Goal: Information Seeking & Learning: Learn about a topic

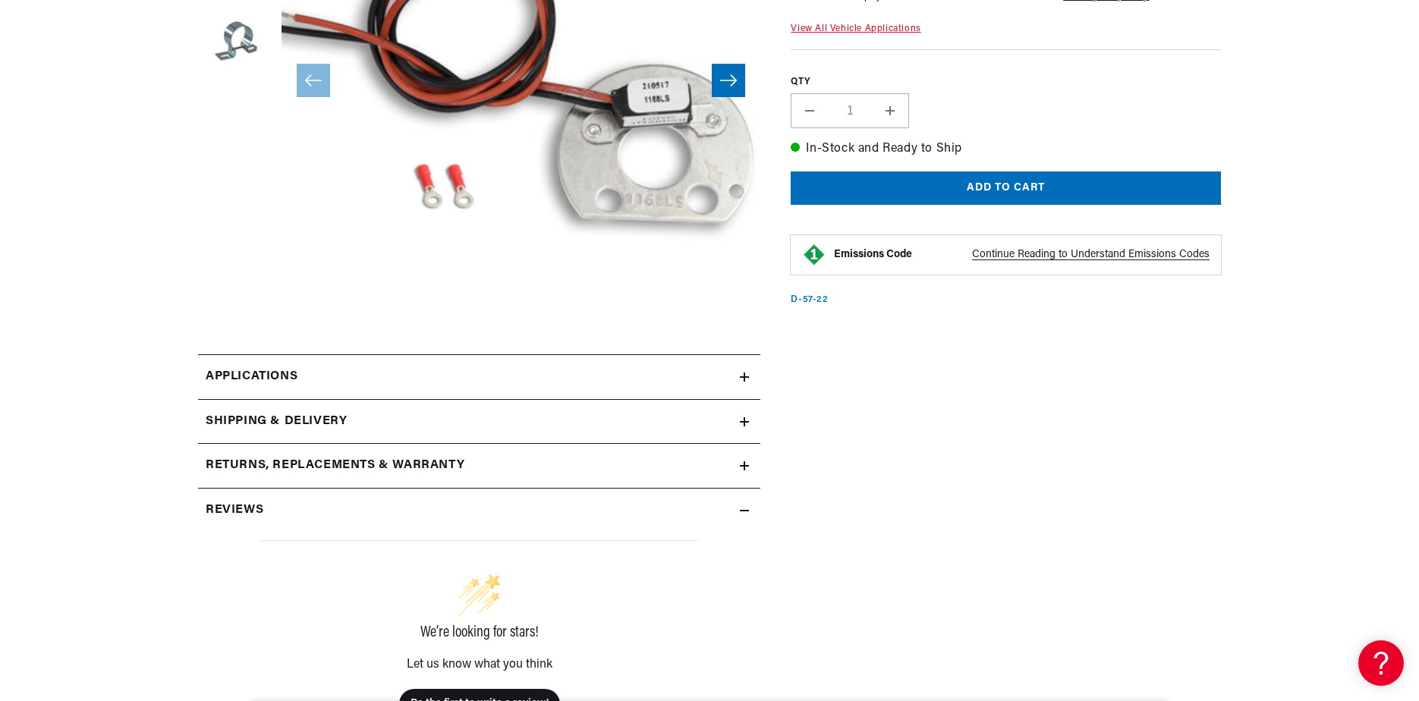
scroll to position [455, 0]
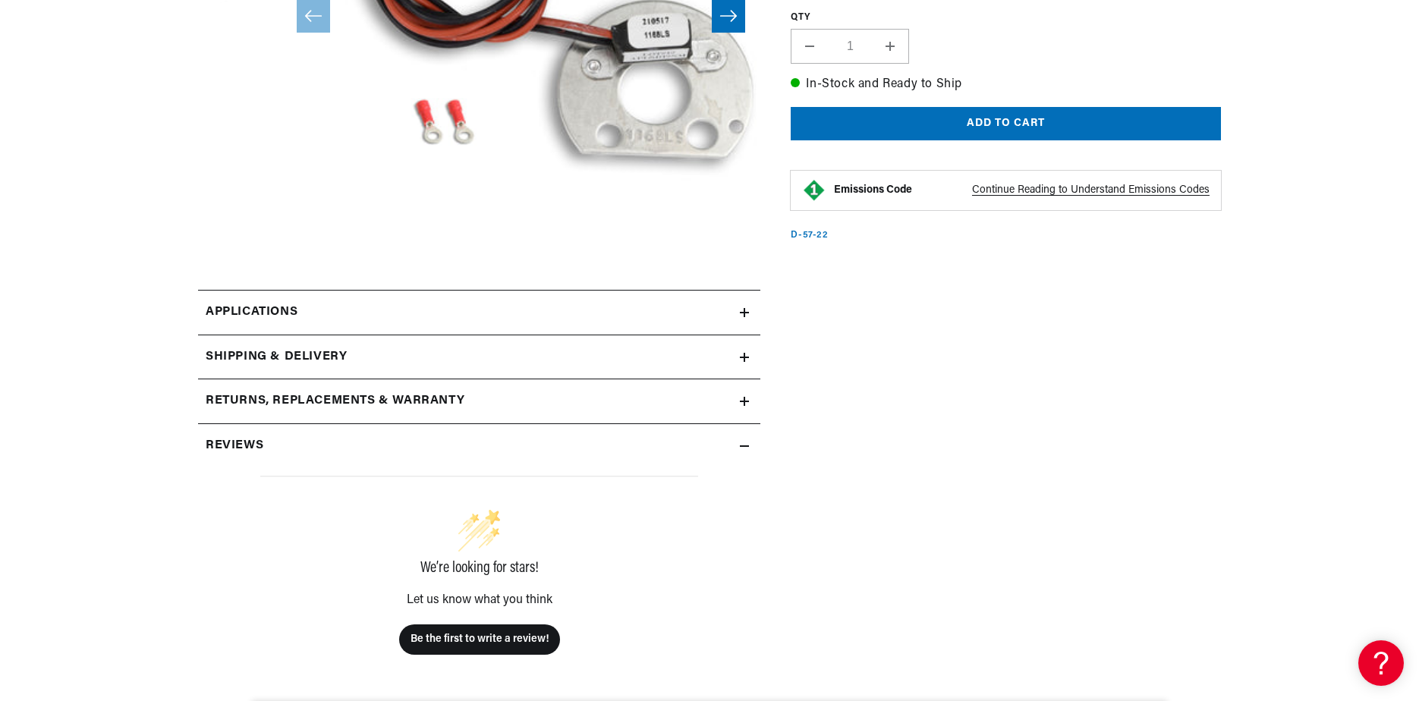
click at [743, 311] on icon at bounding box center [744, 312] width 9 height 9
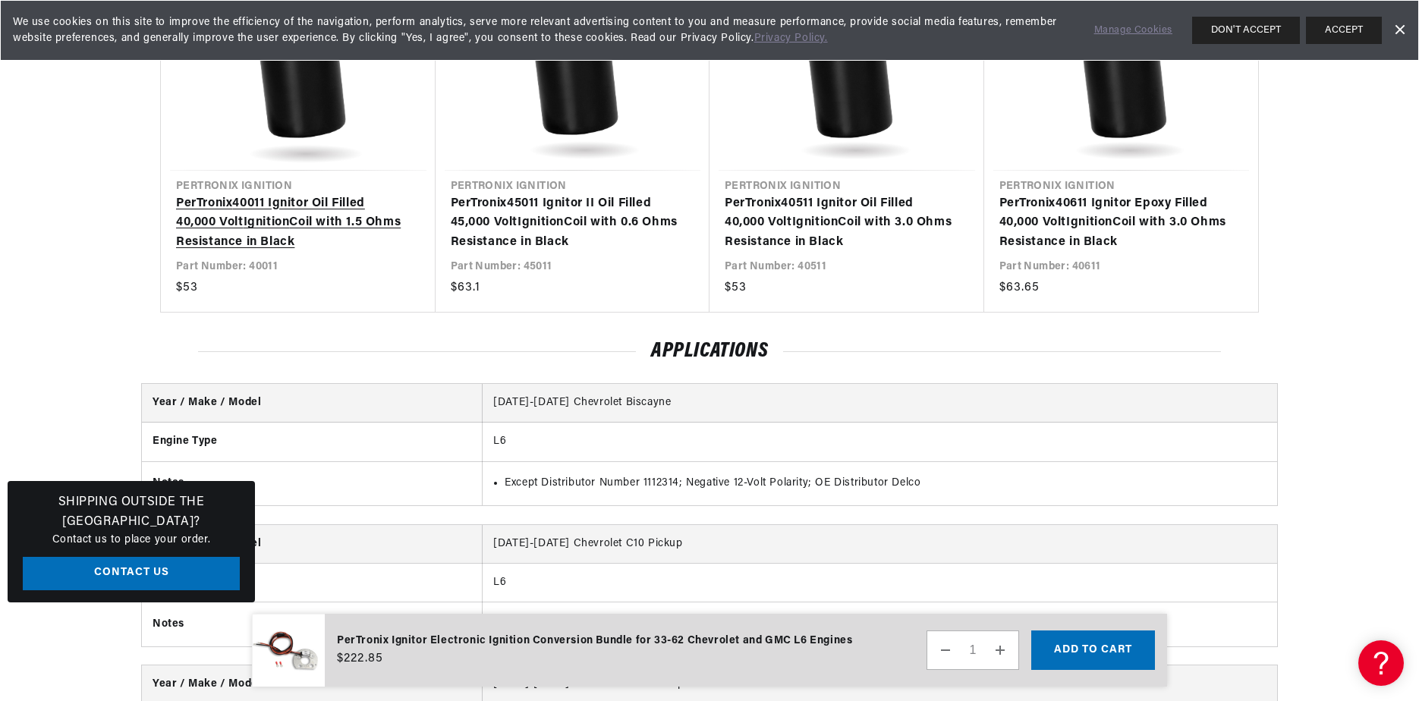
scroll to position [1709, 0]
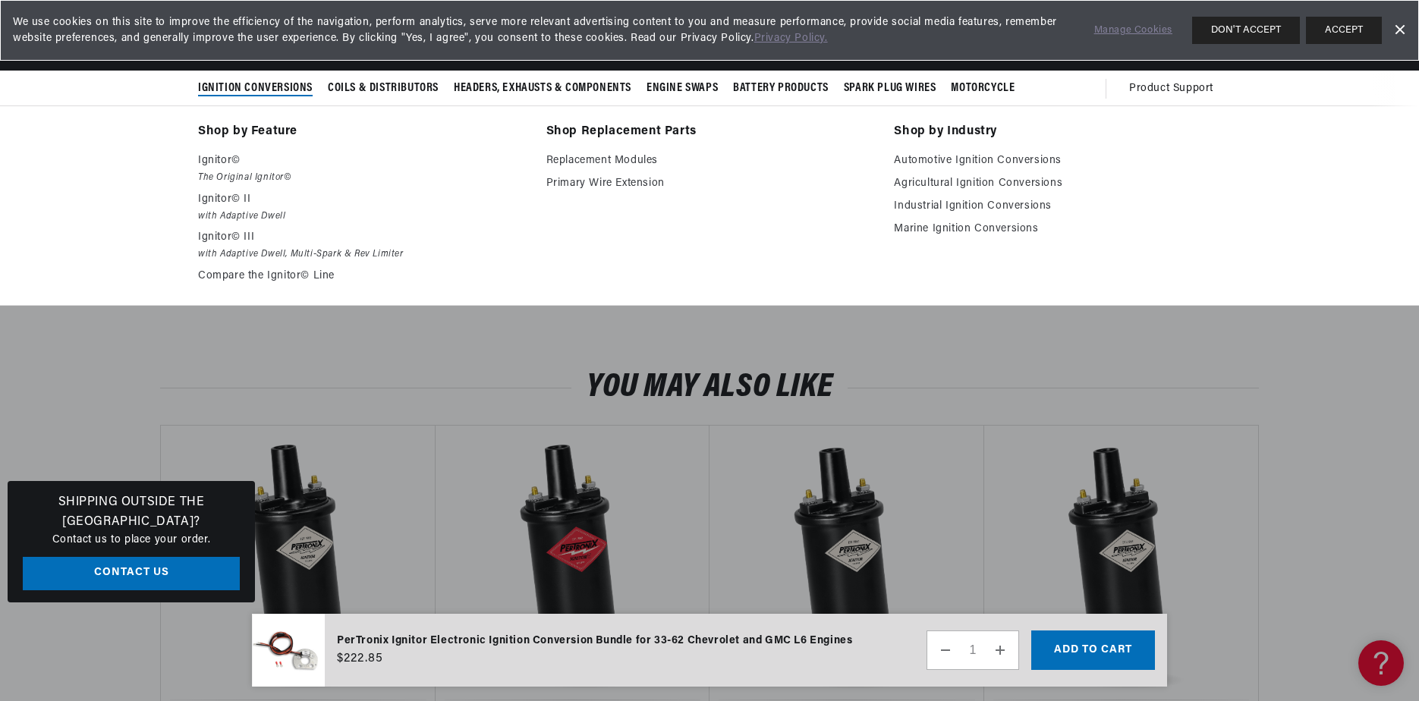
click at [273, 85] on span "Ignition Conversions" at bounding box center [255, 88] width 115 height 16
click at [228, 161] on p "Ignitor©" at bounding box center [361, 161] width 327 height 18
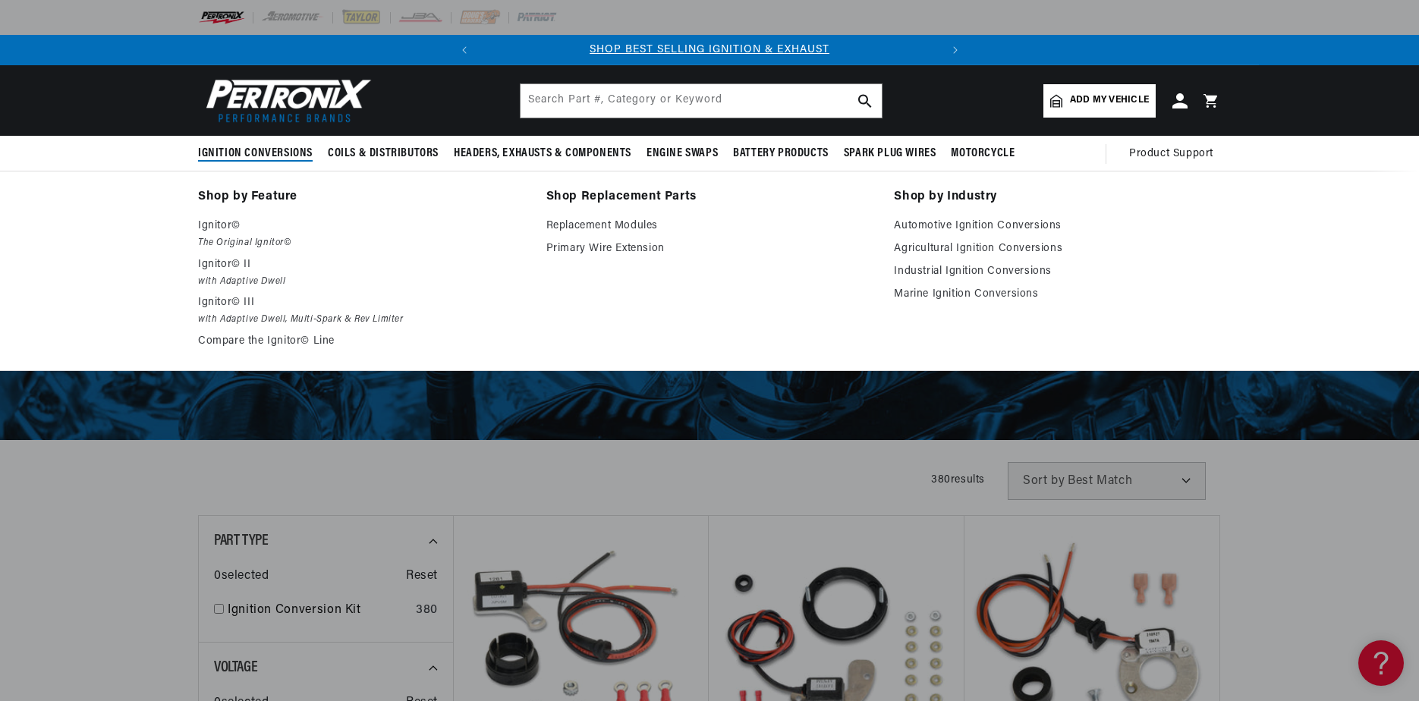
scroll to position [304, 0]
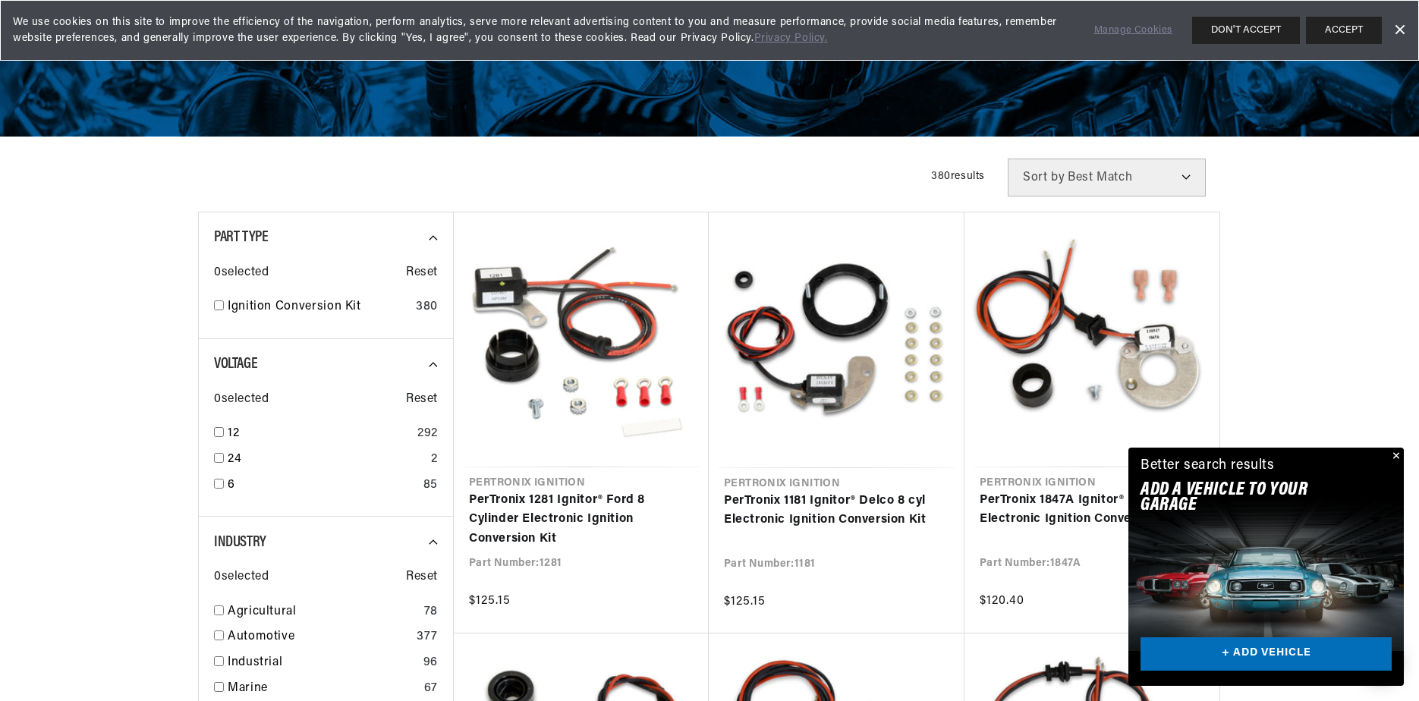
click at [1395, 453] on button "Close" at bounding box center [1395, 457] width 18 height 18
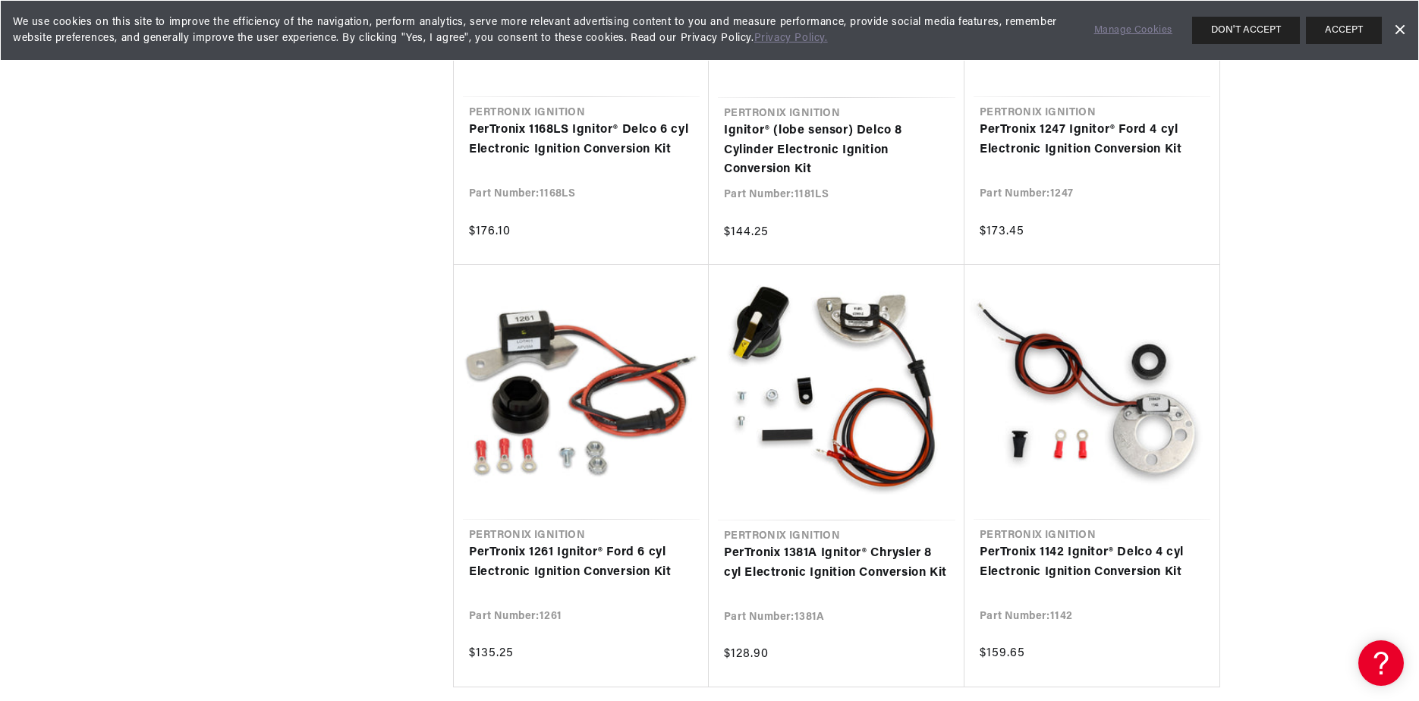
scroll to position [0, 0]
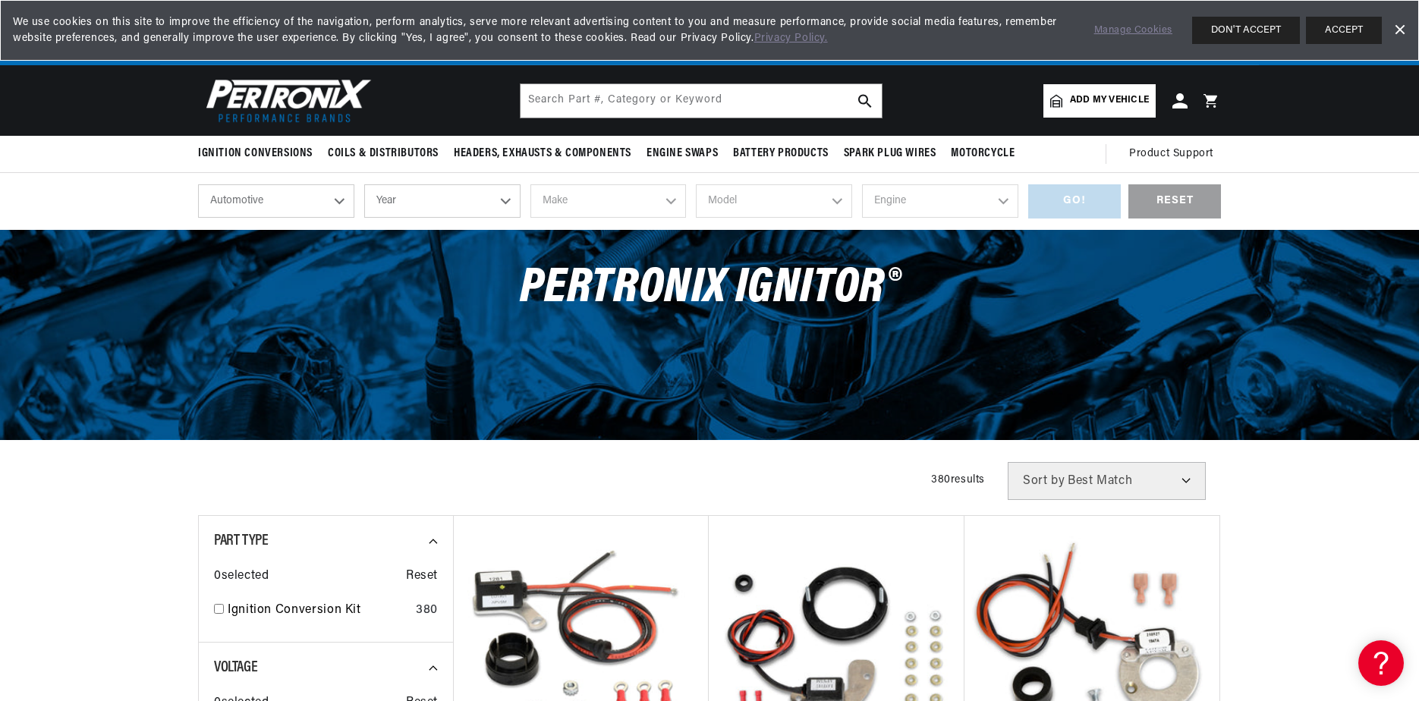
scroll to position [0, 460]
click at [1184, 477] on select "Best Match Featured Name, A-Z Name, Z-A Price, Low to High Price, High to Low" at bounding box center [1107, 481] width 198 height 38
select select "title"
click at [1008, 462] on select "Best Match Featured Name, A-Z Name, Z-A Price, Low to High Price, High to Low" at bounding box center [1107, 481] width 198 height 38
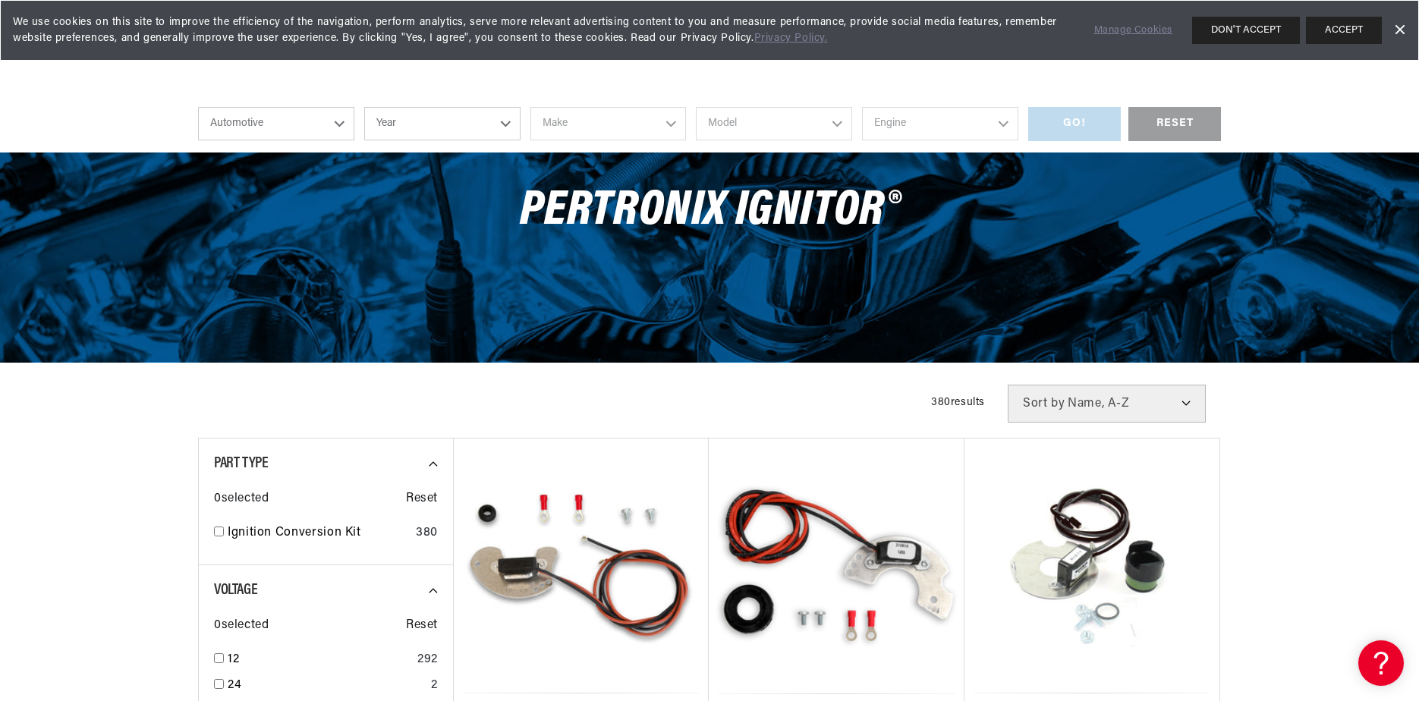
scroll to position [228, 0]
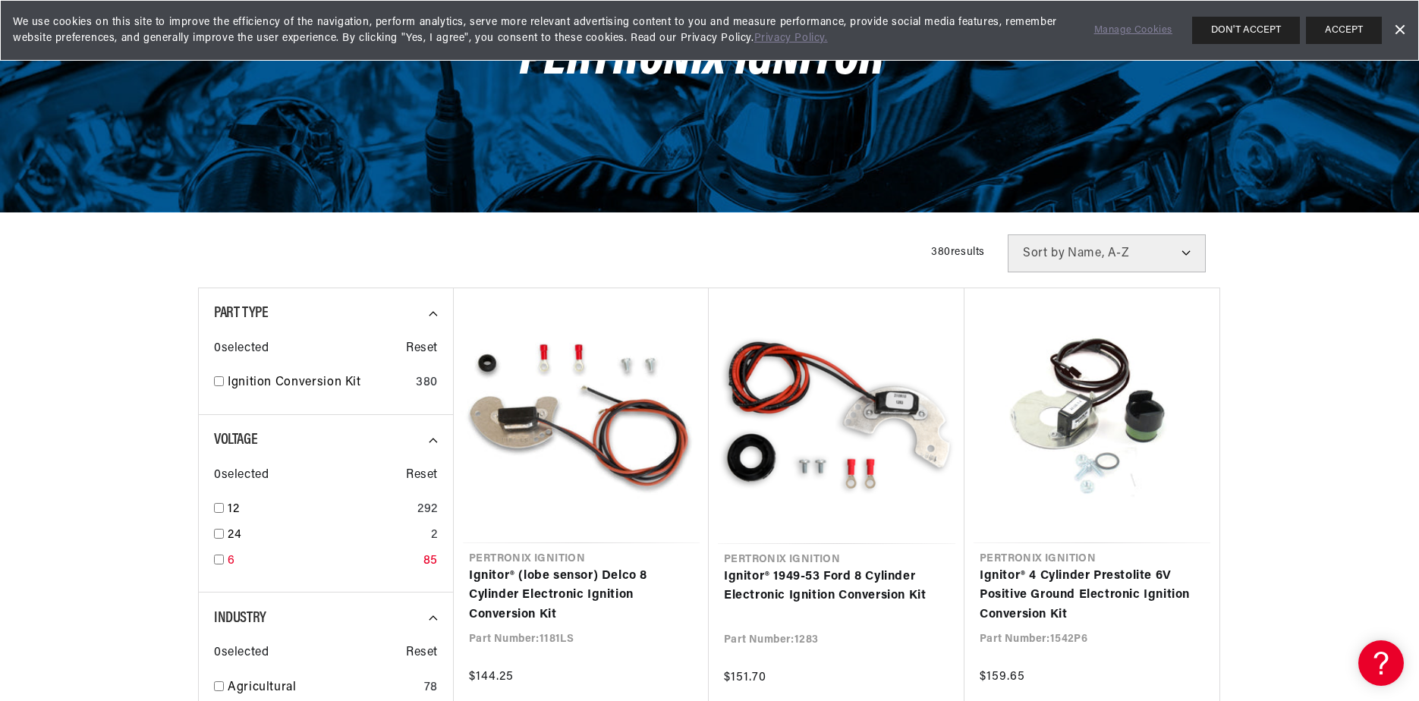
click at [219, 560] on input "checkbox" at bounding box center [219, 560] width 10 height 10
checkbox input "true"
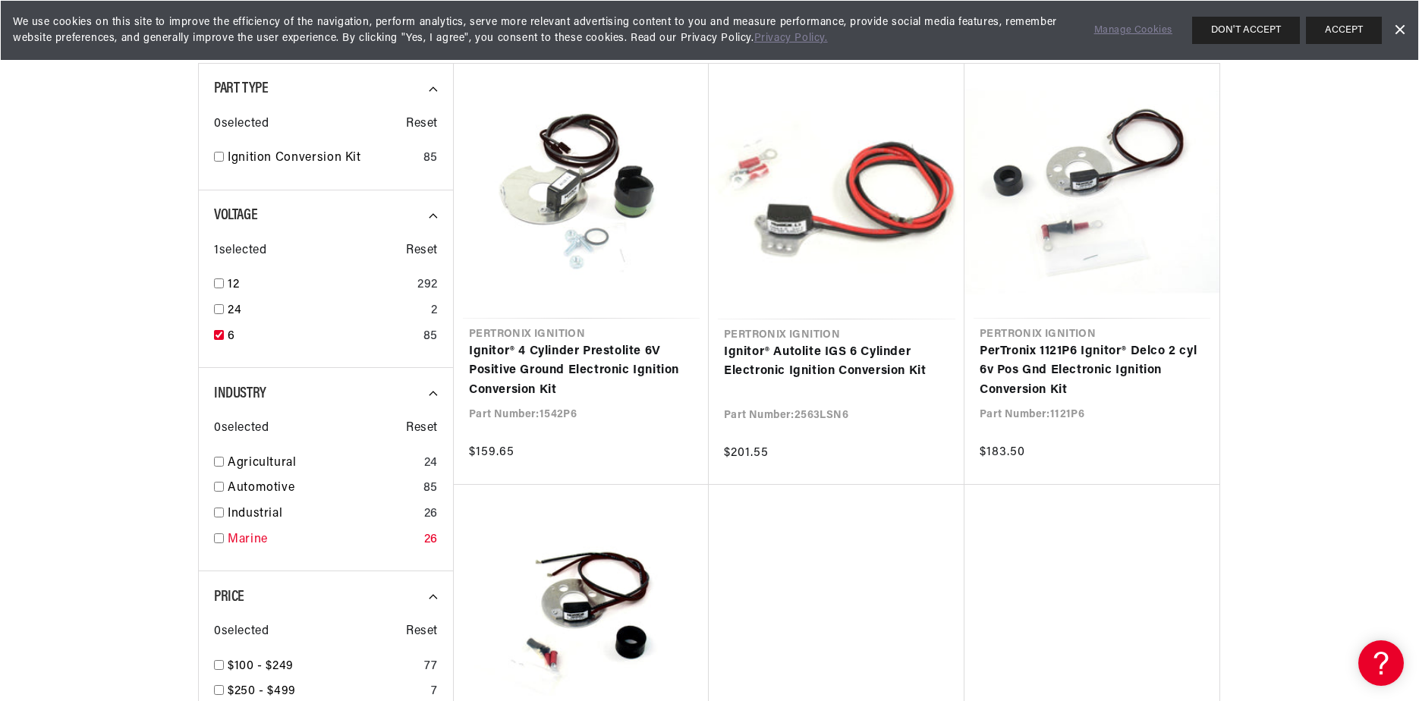
scroll to position [455, 0]
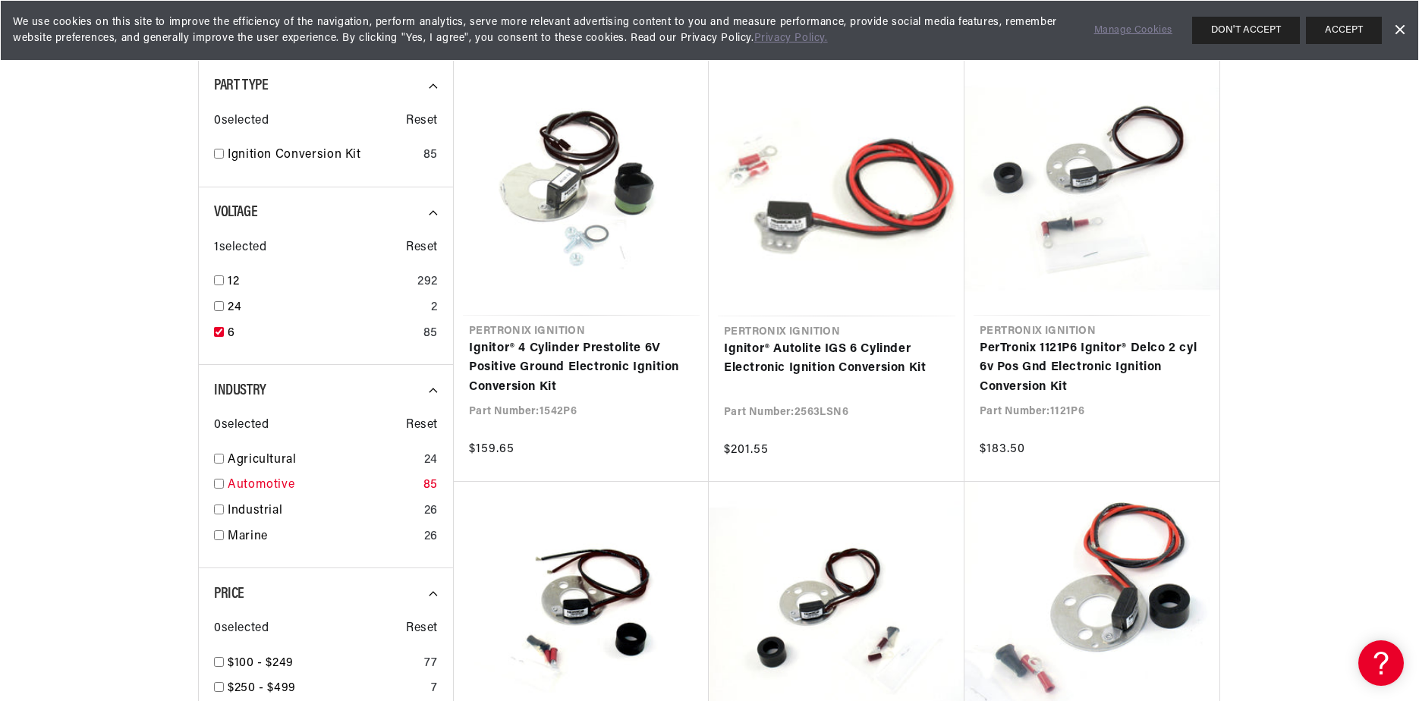
click at [253, 484] on link "Automotive" at bounding box center [323, 486] width 190 height 20
checkbox input "true"
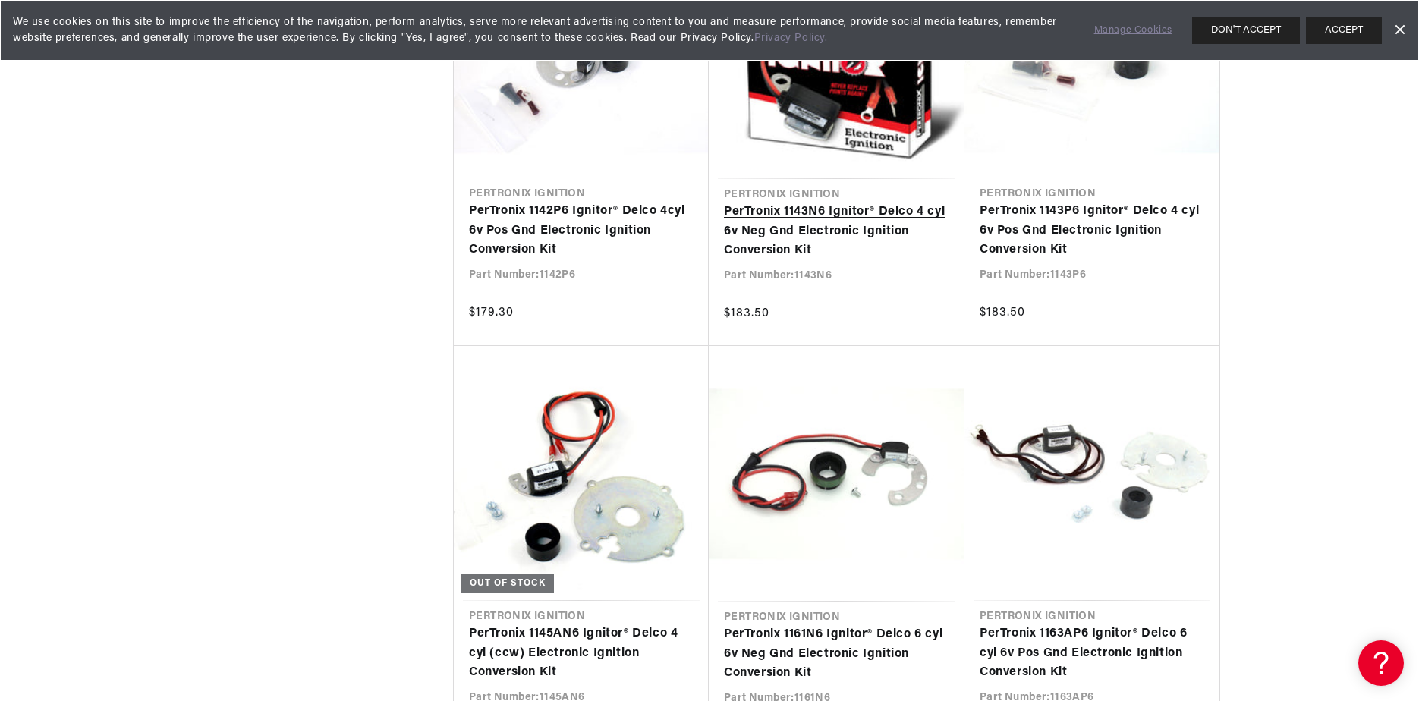
scroll to position [1442, 0]
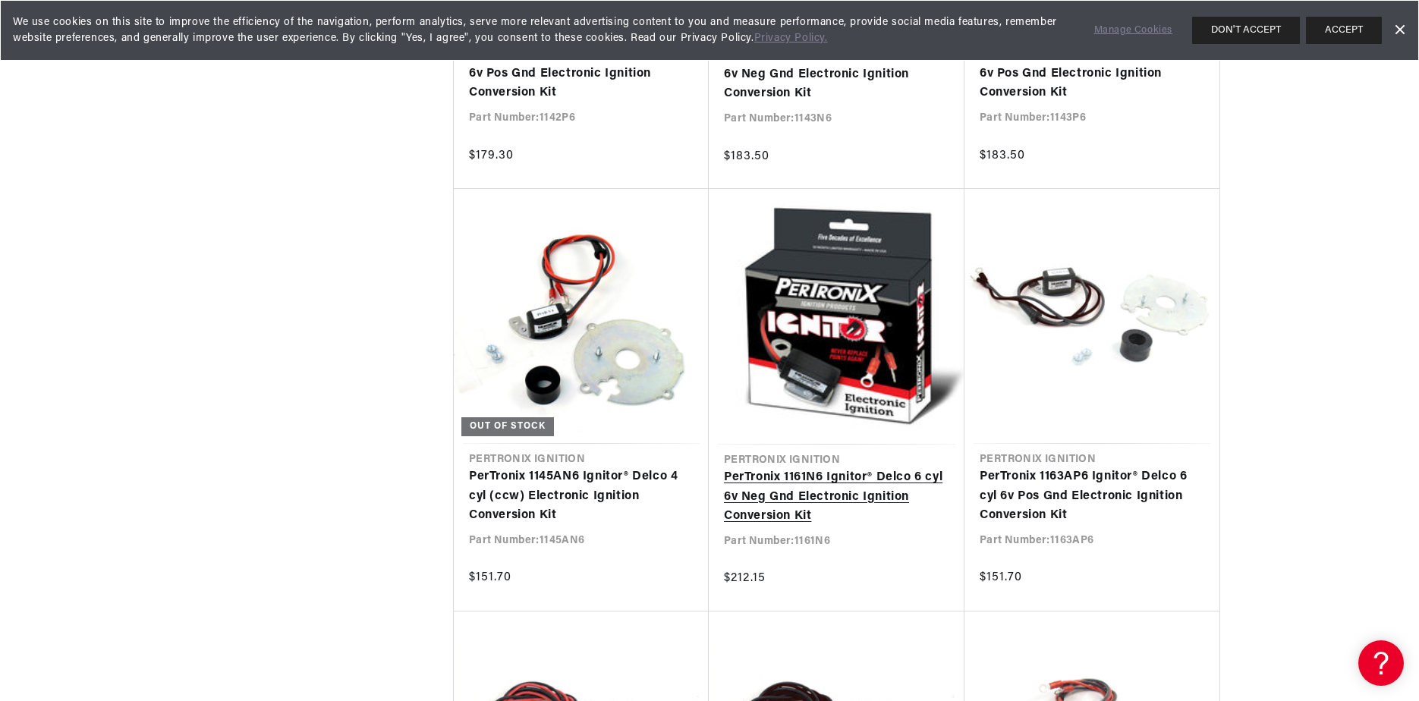
scroll to position [0, 460]
click at [832, 468] on link "PerTronix 1161N6 Ignitor® Delco 6 cyl 6v Neg Gnd Electronic Ignition Conversion…" at bounding box center [836, 497] width 225 height 58
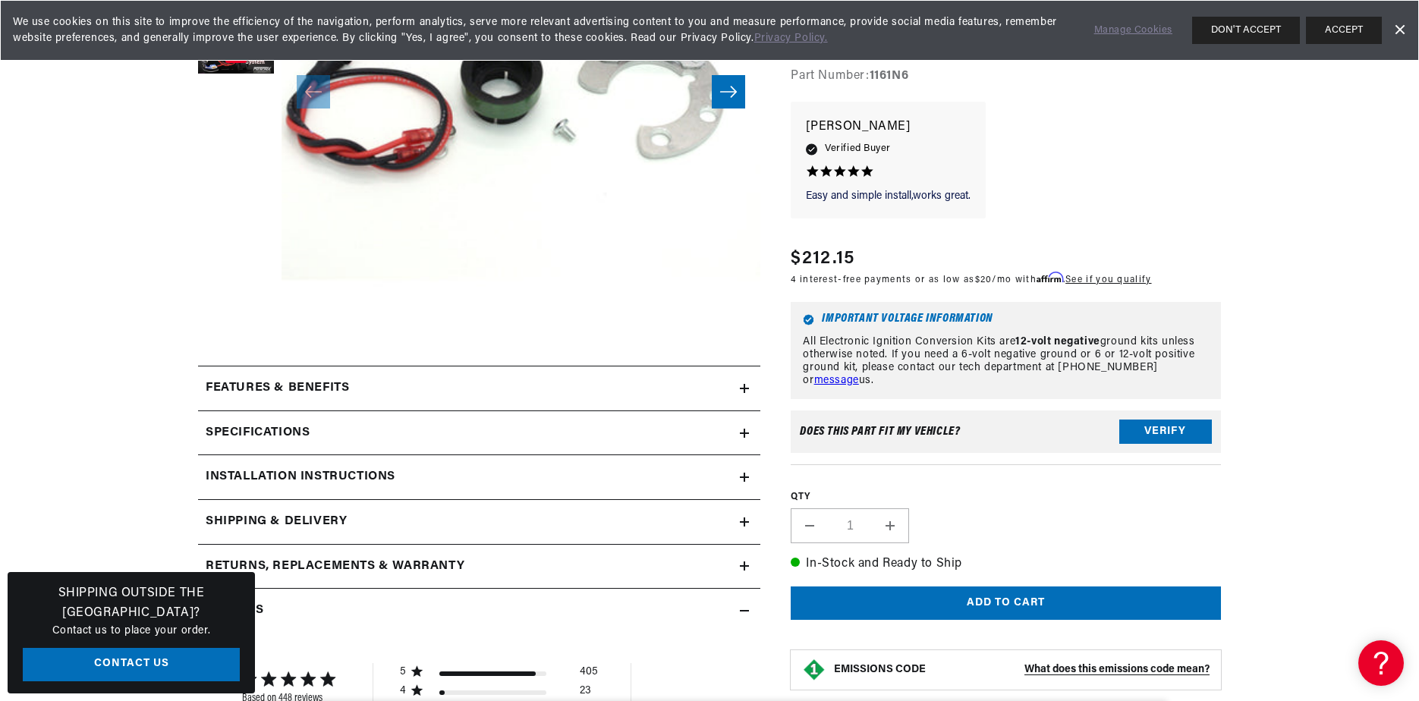
scroll to position [0, 460]
click at [742, 430] on icon at bounding box center [744, 433] width 9 height 9
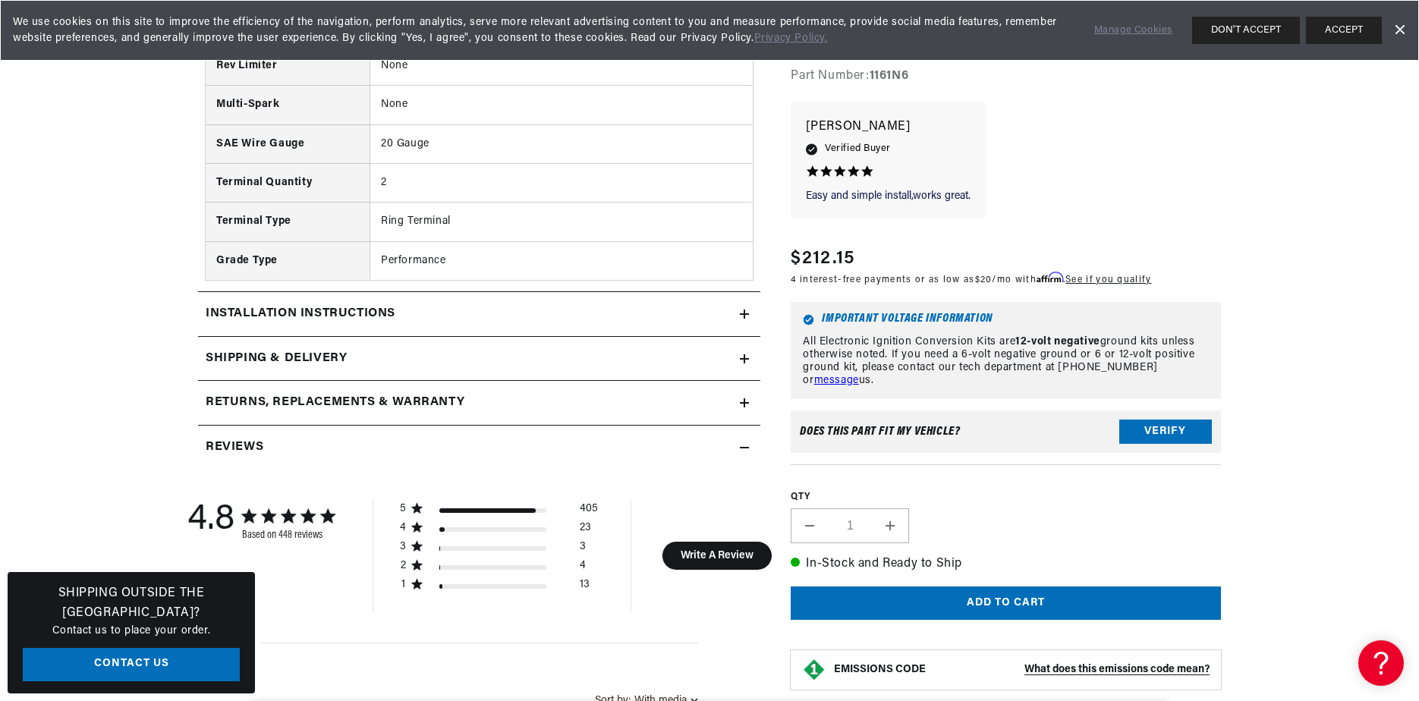
scroll to position [0, 0]
click at [745, 310] on icon at bounding box center [745, 314] width 0 height 9
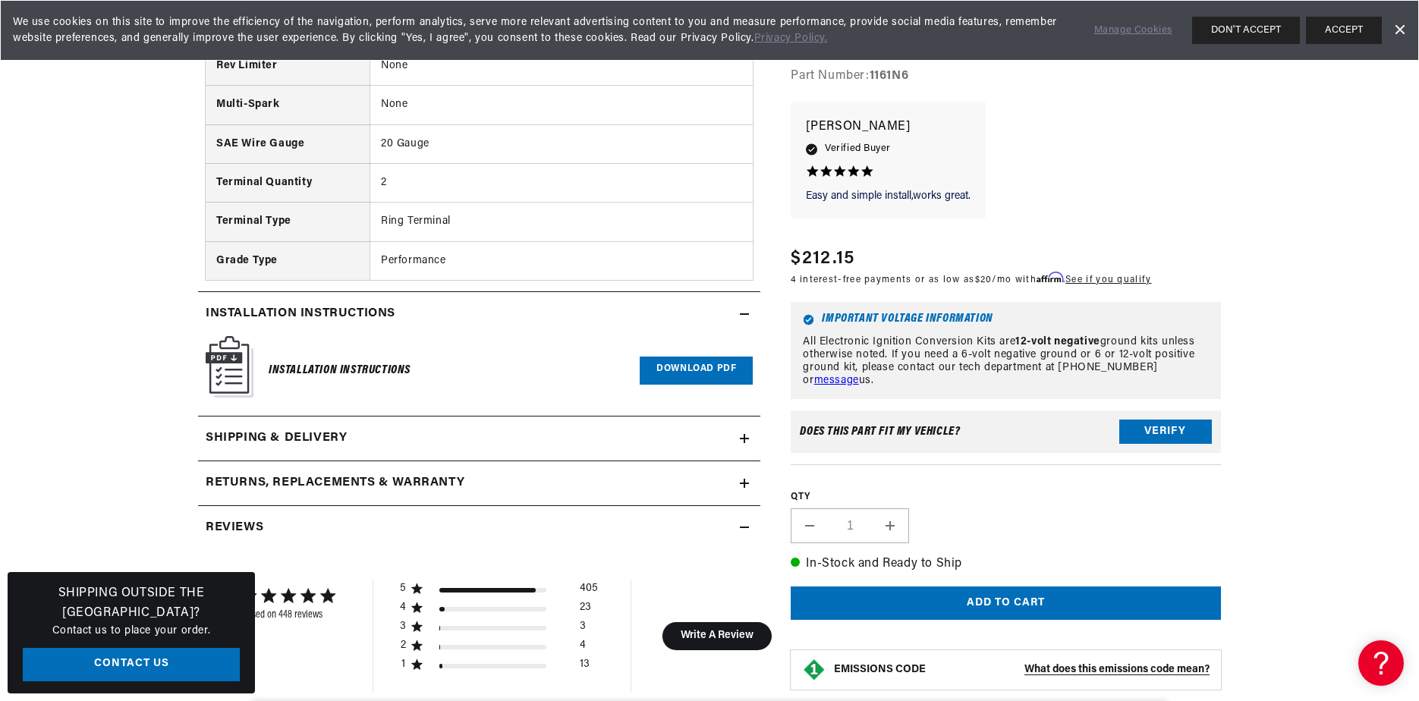
click at [745, 439] on icon at bounding box center [744, 439] width 9 height 0
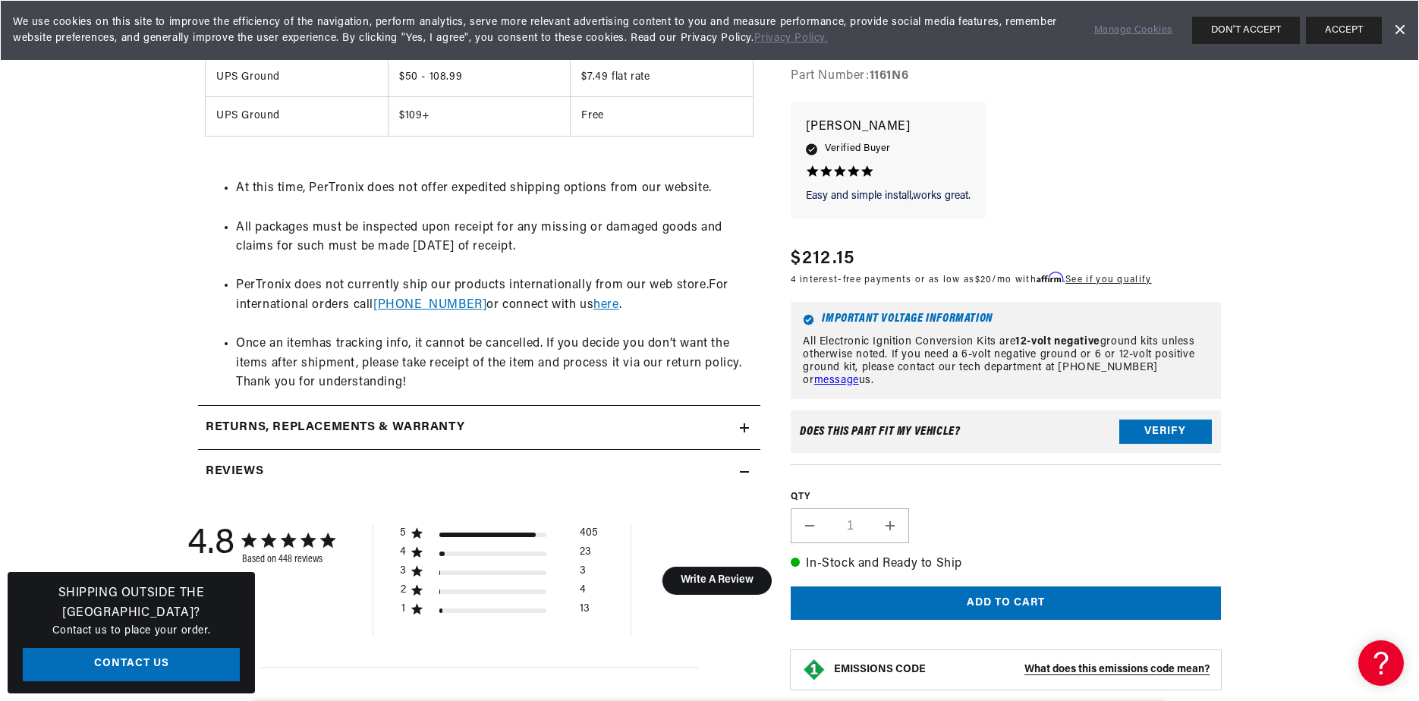
scroll to position [0, 460]
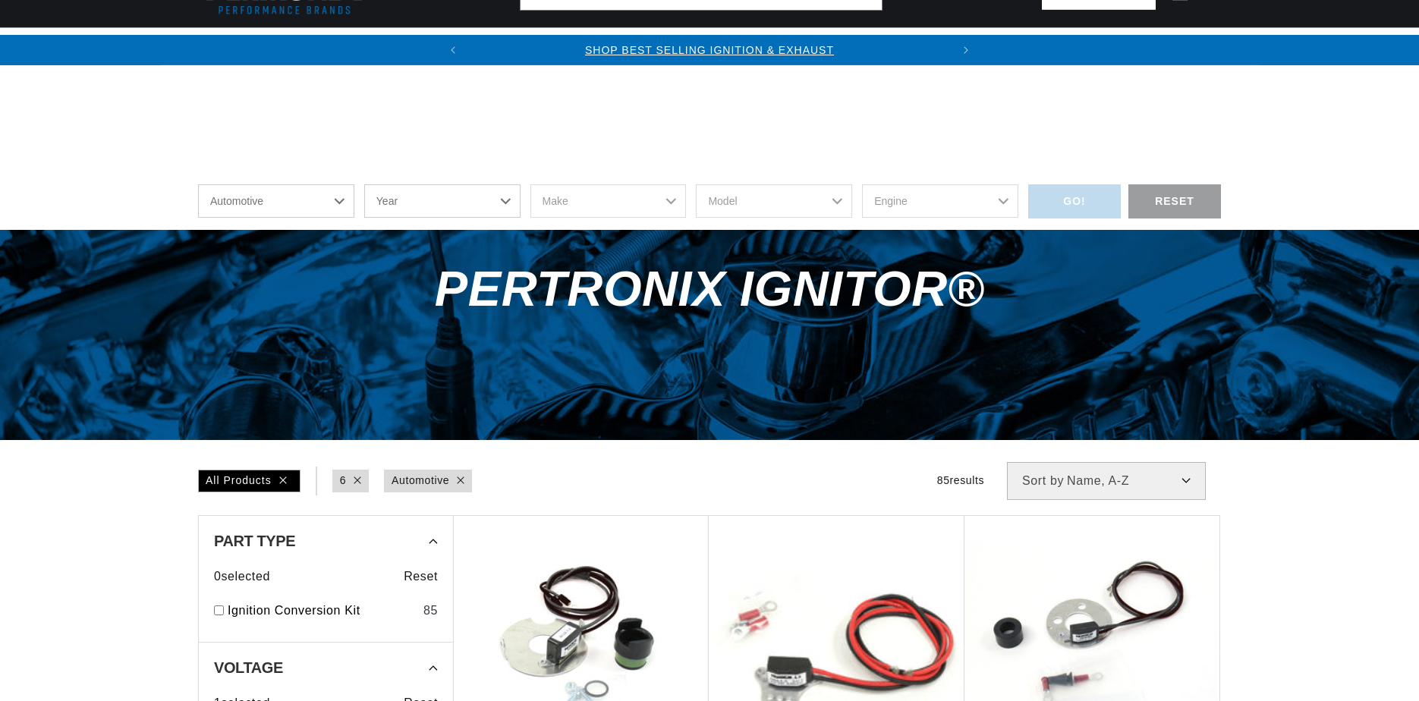
select select "title"
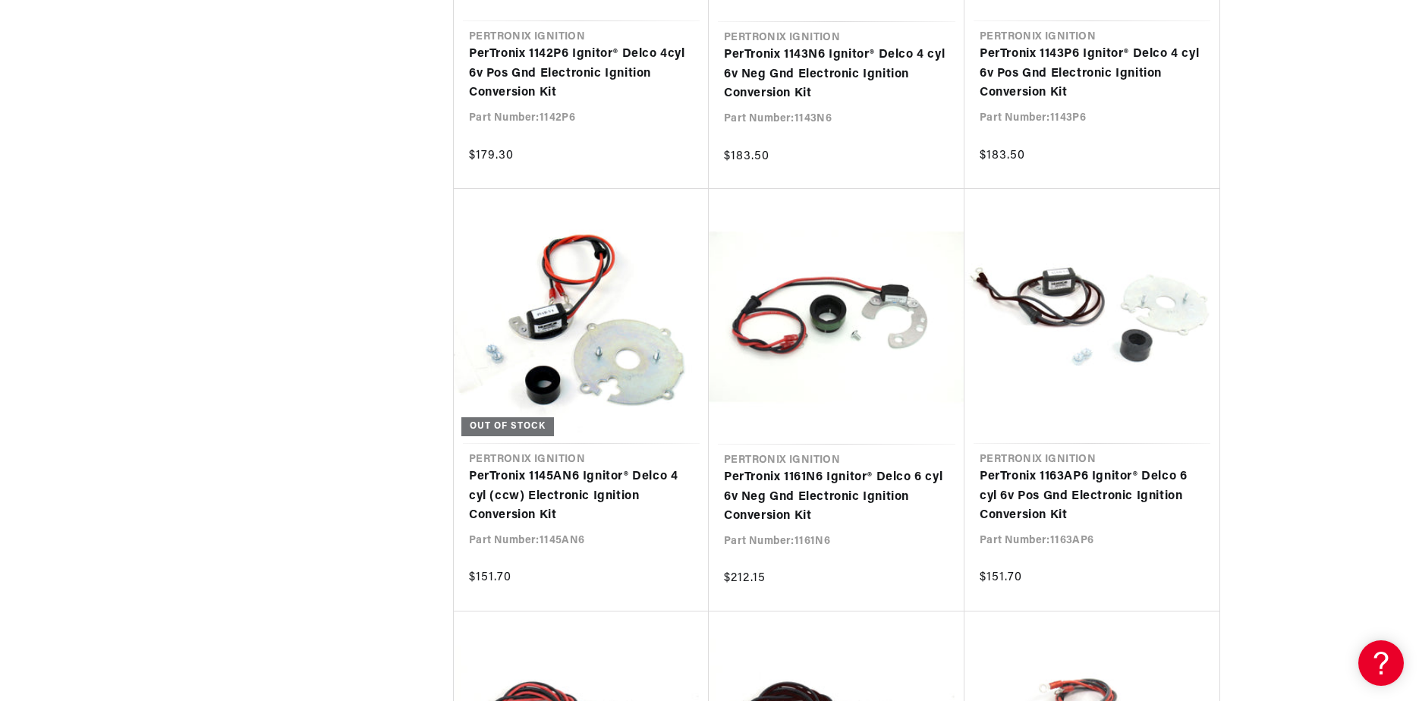
scroll to position [1556, 0]
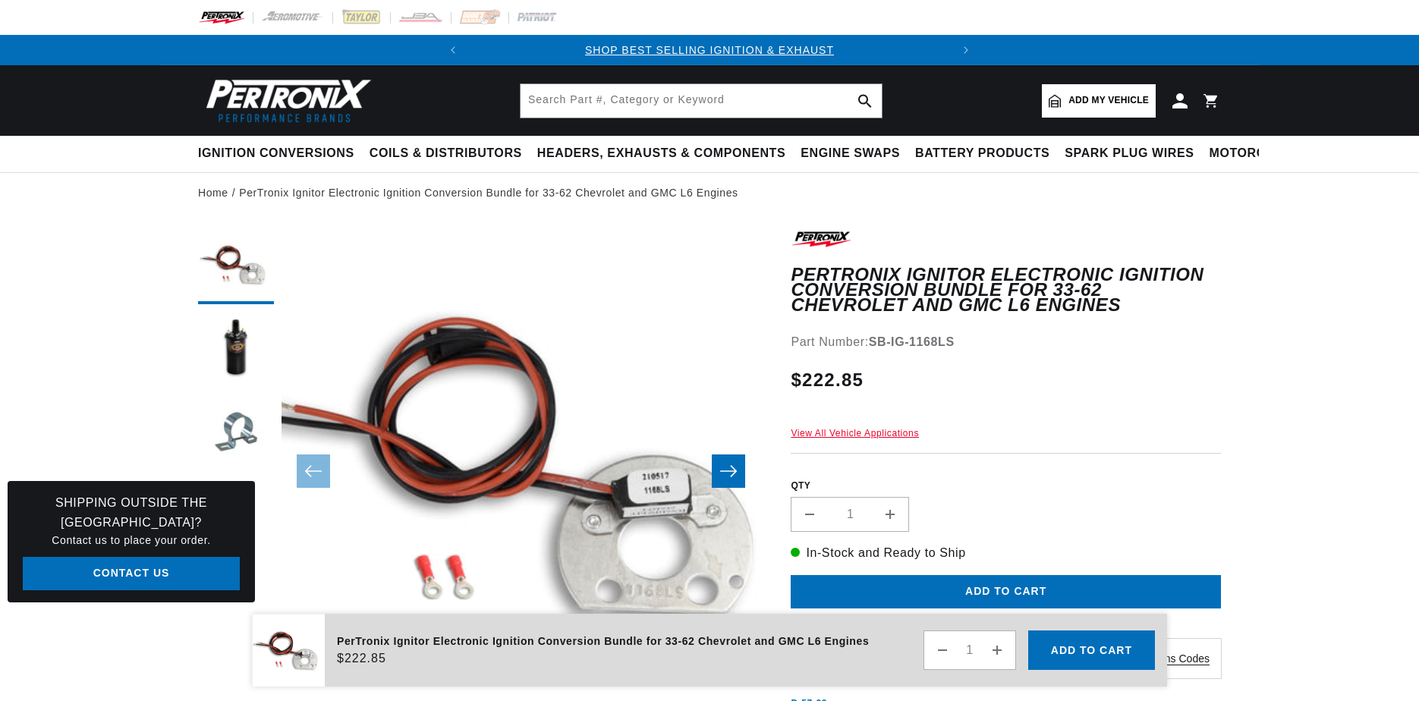
scroll to position [1177, 0]
